Goal: Task Accomplishment & Management: Complete application form

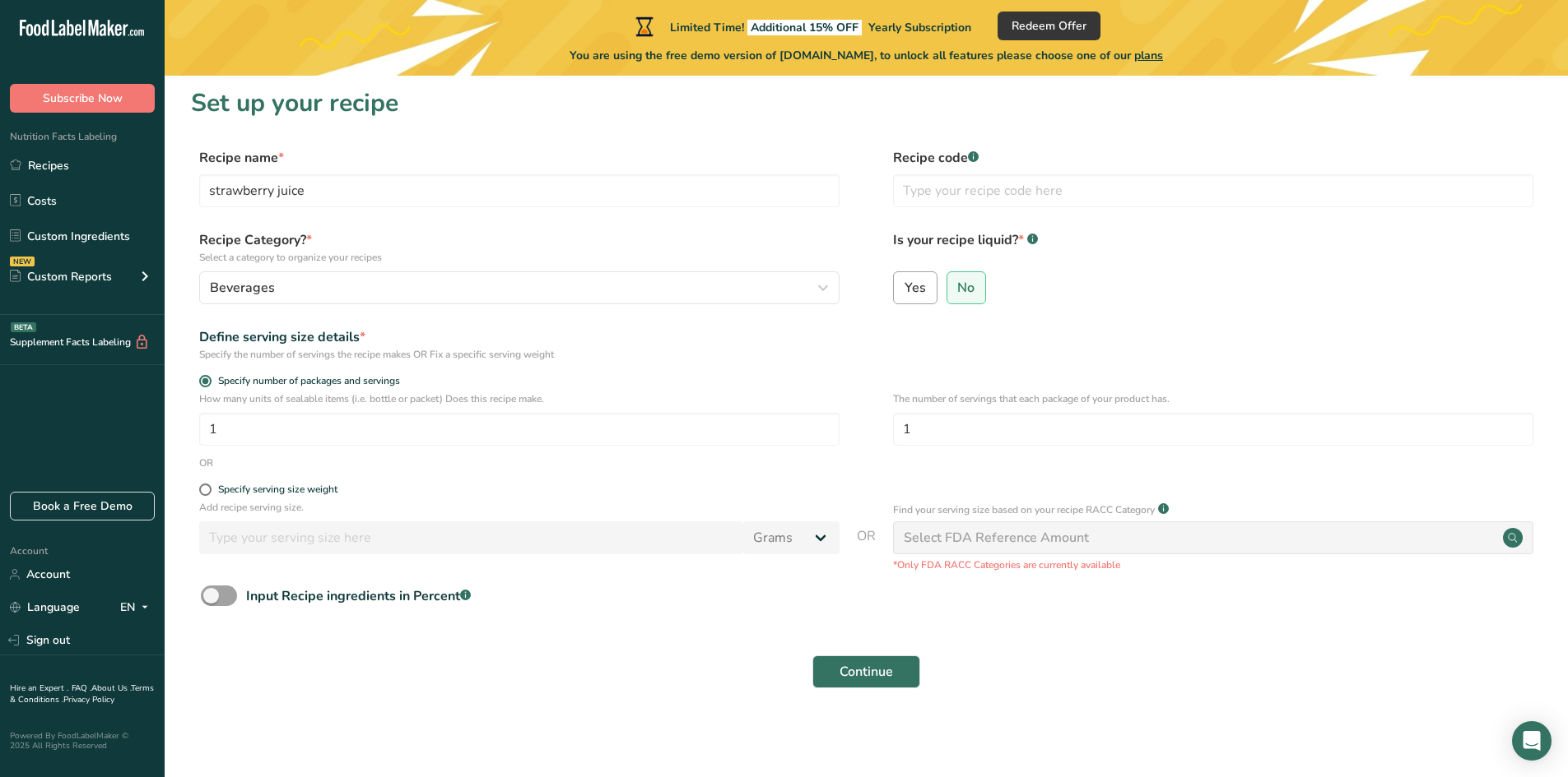
click at [901, 282] on label "Yes" at bounding box center [915, 288] width 45 height 33
click at [901, 282] on input "Yes" at bounding box center [899, 287] width 11 height 10
radio input "true"
radio input "false"
select select "22"
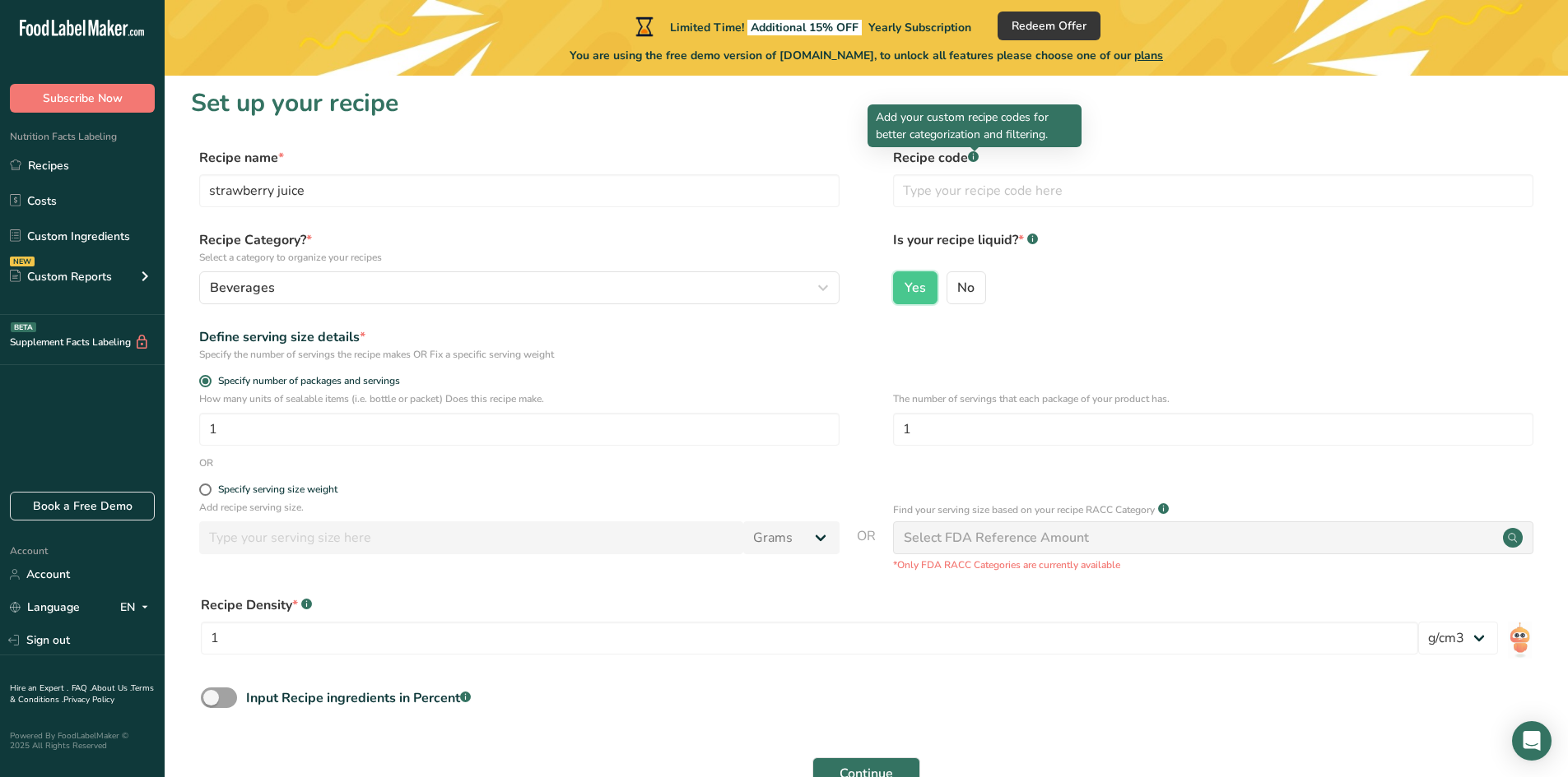
click at [973, 154] on div at bounding box center [974, 150] width 8 height 8
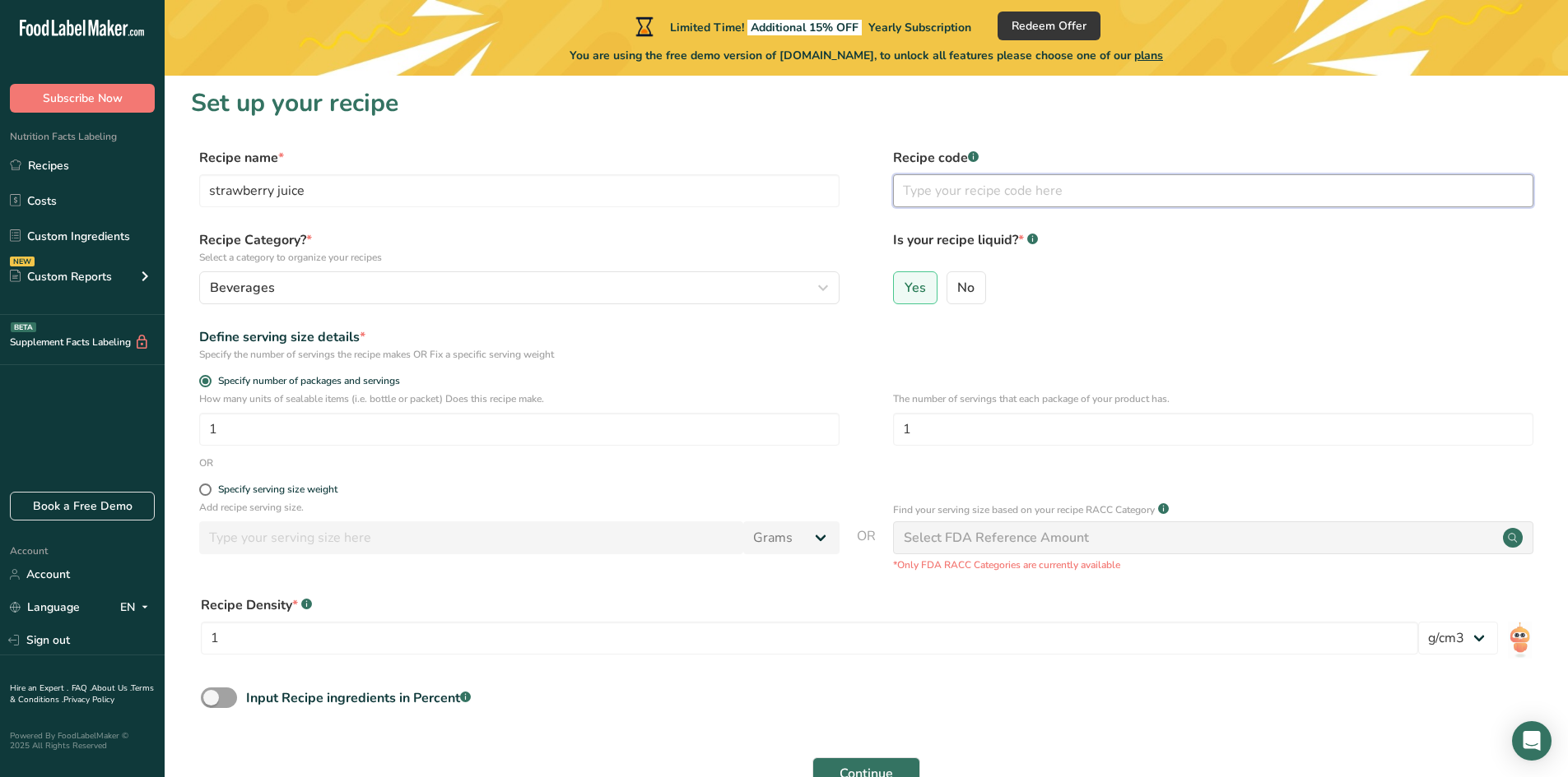
click at [942, 187] on input "text" at bounding box center [1213, 191] width 640 height 33
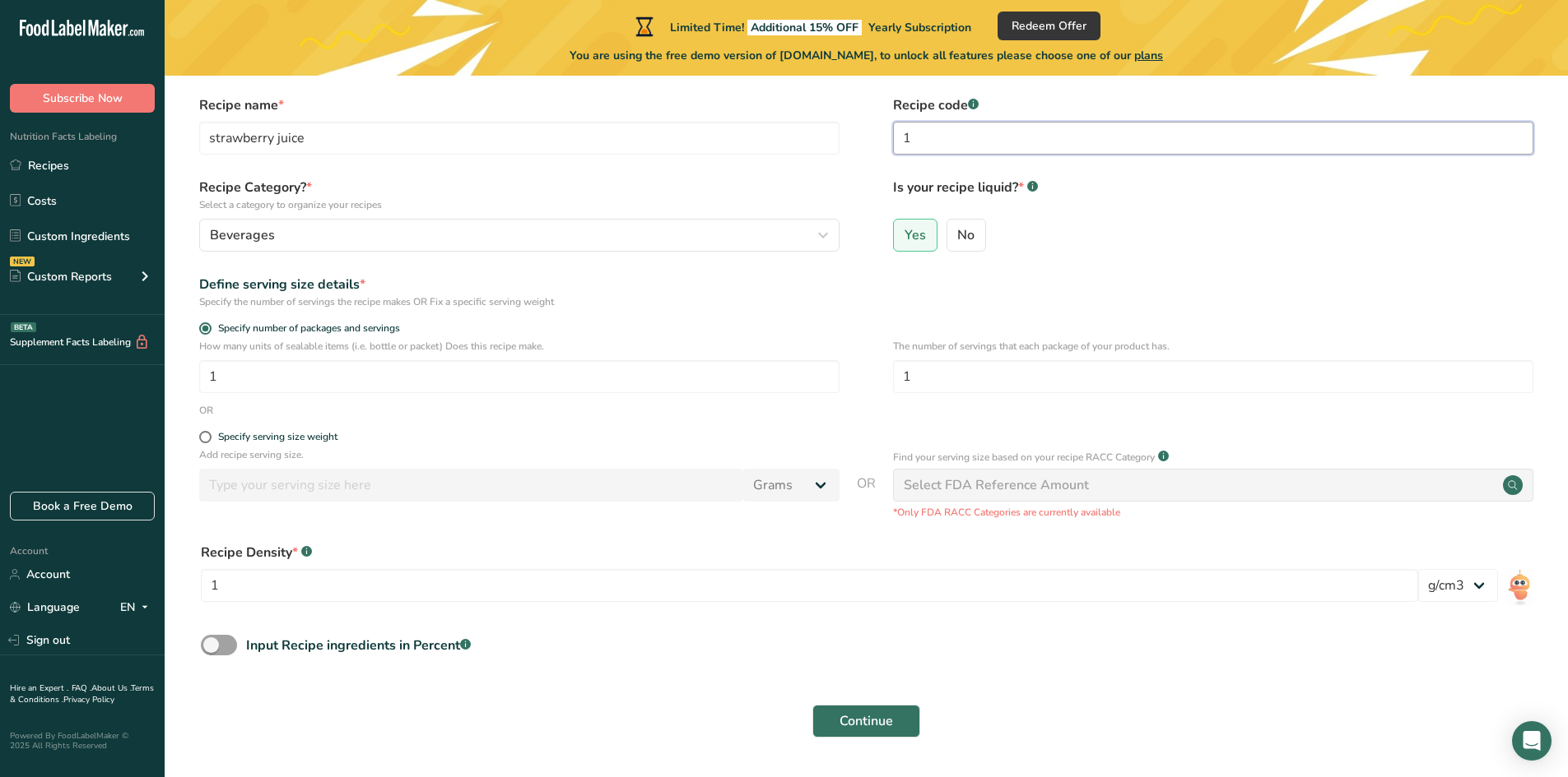
scroll to position [87, 0]
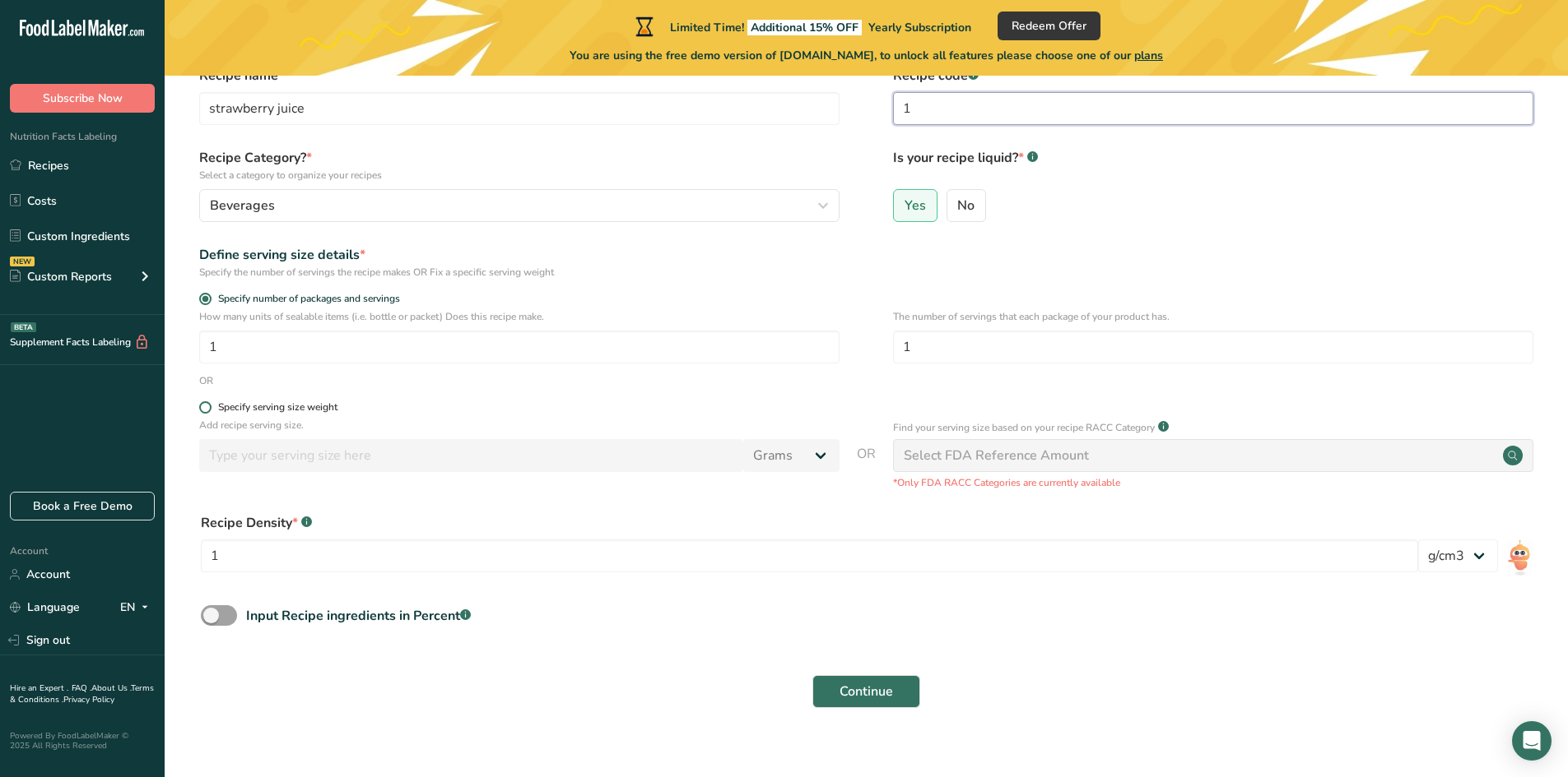
type input "1"
click at [201, 405] on span at bounding box center [206, 408] width 12 height 12
click at [201, 405] on input "Specify serving size weight" at bounding box center [205, 408] width 11 height 10
radio input "true"
radio input "false"
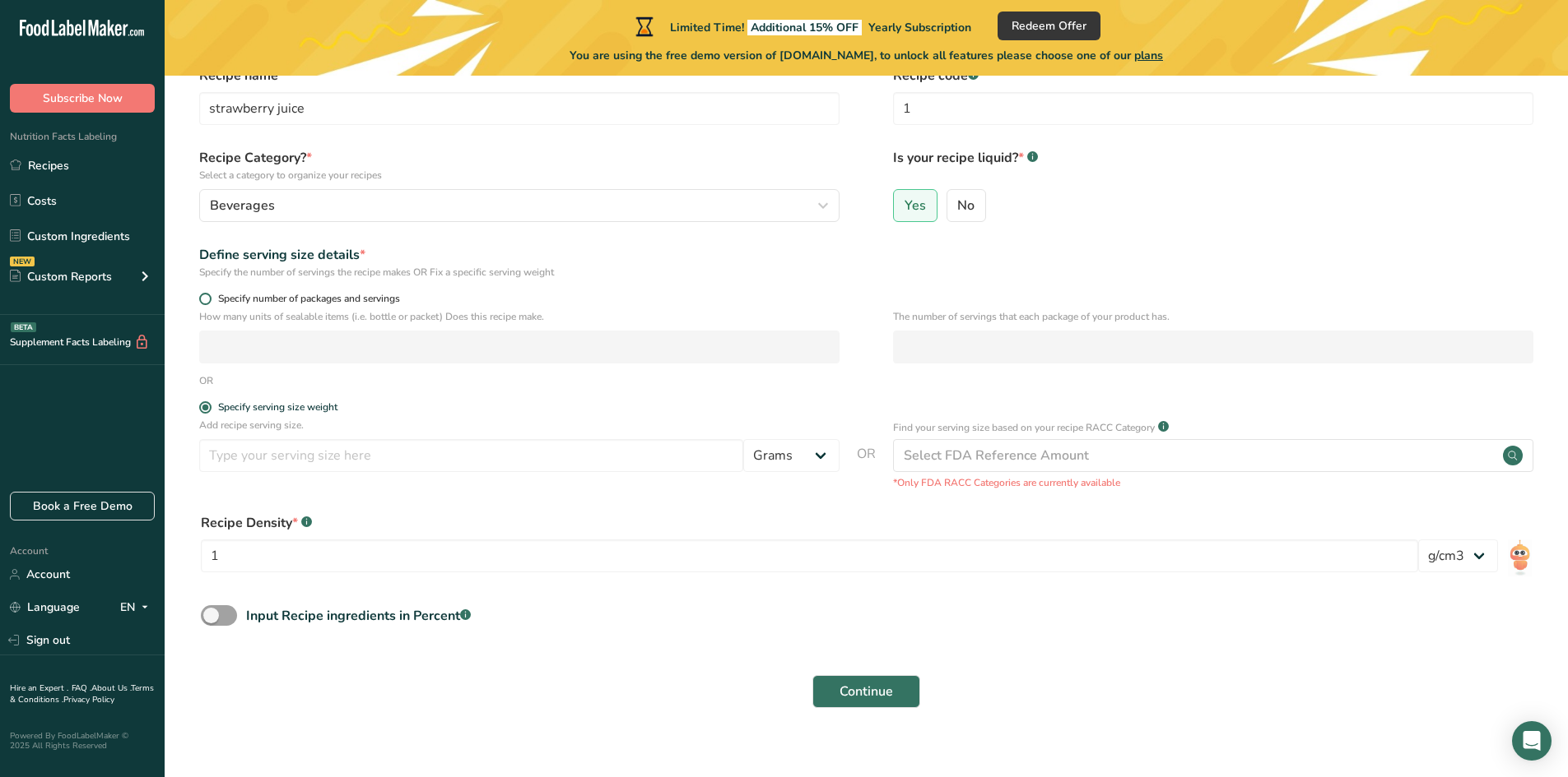
click at [205, 294] on span at bounding box center [206, 299] width 12 height 12
click at [205, 294] on input "Specify number of packages and servings" at bounding box center [205, 299] width 11 height 10
radio input "true"
radio input "false"
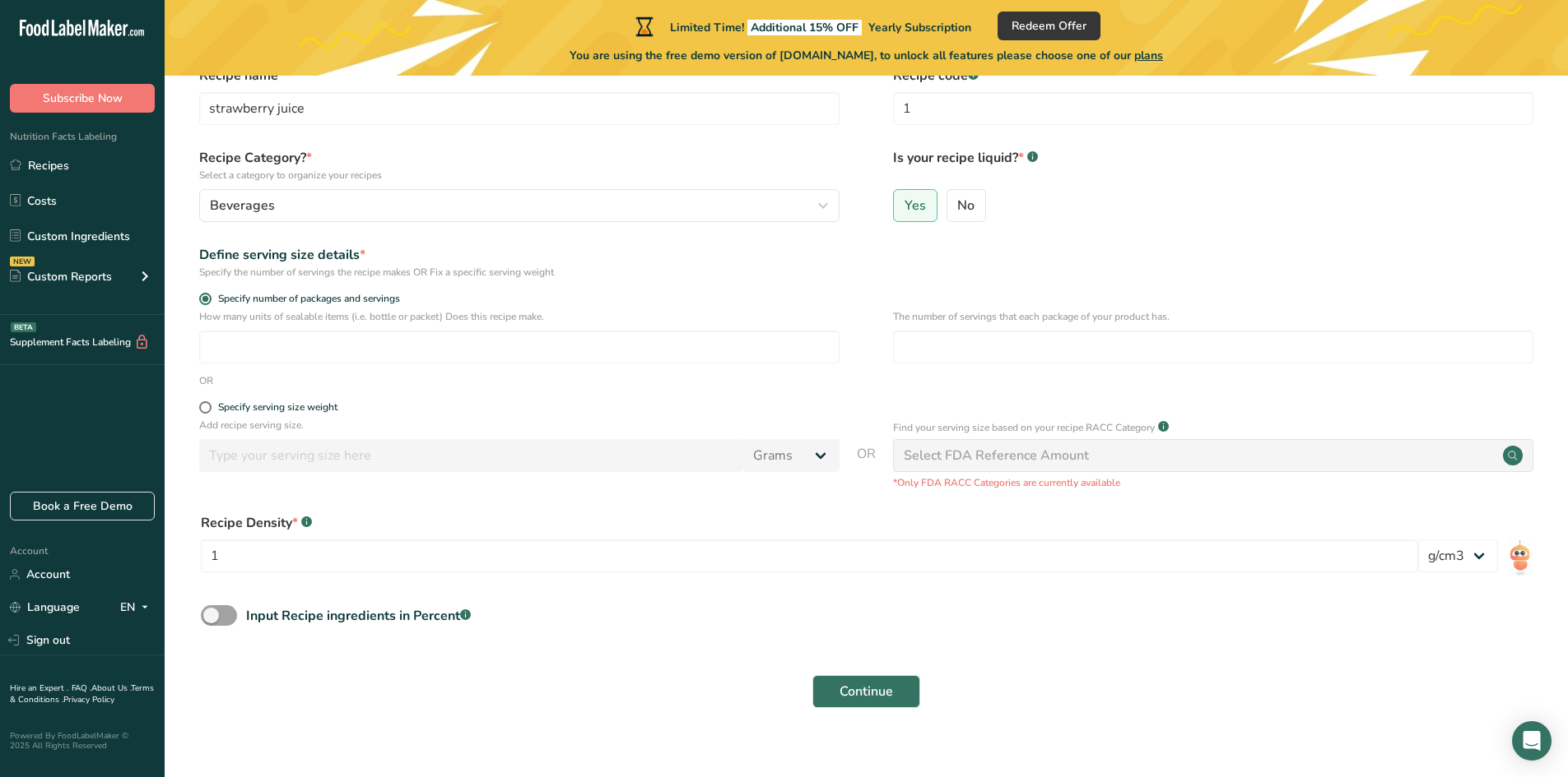
click at [1513, 460] on circle at bounding box center [1513, 456] width 20 height 20
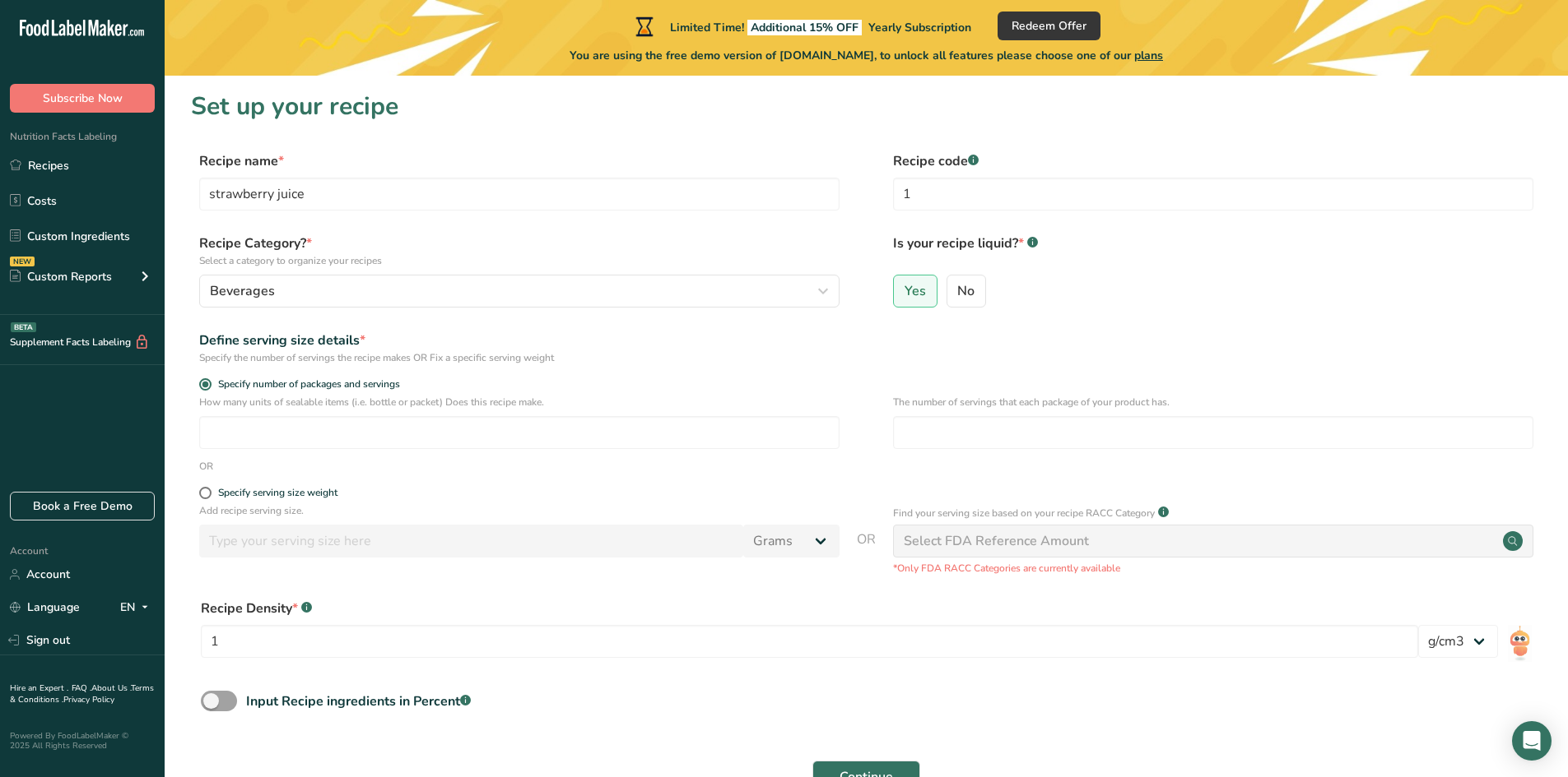
scroll to position [0, 0]
